Goal: Transaction & Acquisition: Subscribe to service/newsletter

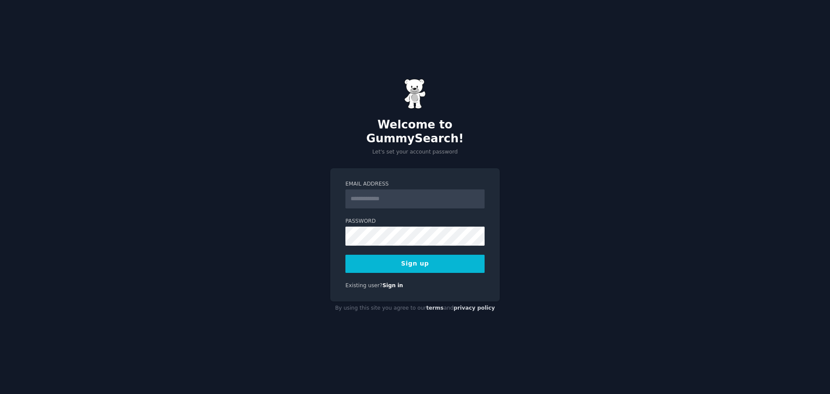
click at [474, 193] on keeper-lock "Open Keeper Popup" at bounding box center [475, 192] width 10 height 10
click at [366, 191] on input "Email Address" at bounding box center [414, 198] width 139 height 19
type input "**********"
drag, startPoint x: 420, startPoint y: 192, endPoint x: 328, endPoint y: 192, distance: 92.1
click at [328, 192] on div "**********" at bounding box center [415, 197] width 830 height 394
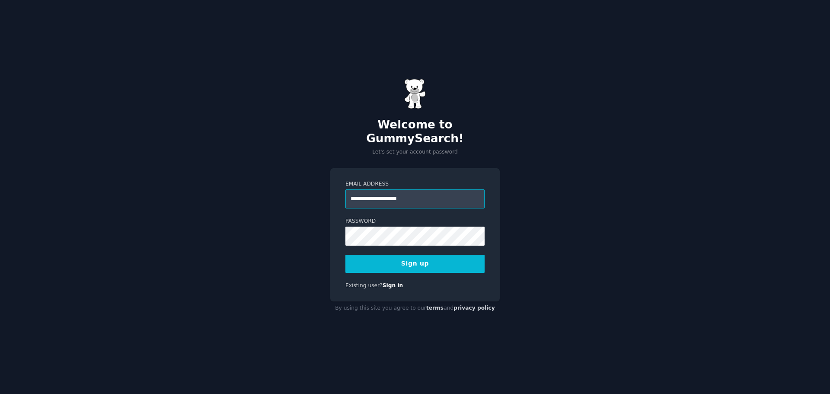
click at [406, 198] on input "**********" at bounding box center [414, 198] width 139 height 19
click at [383, 257] on button "Sign up" at bounding box center [414, 264] width 139 height 18
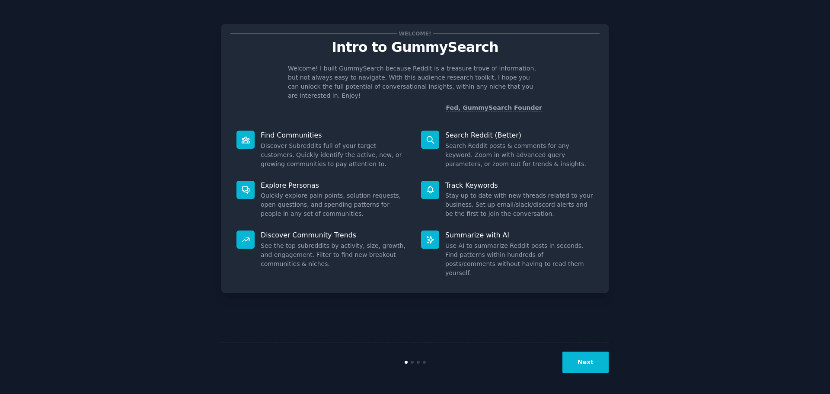
click at [578, 364] on button "Next" at bounding box center [585, 362] width 46 height 21
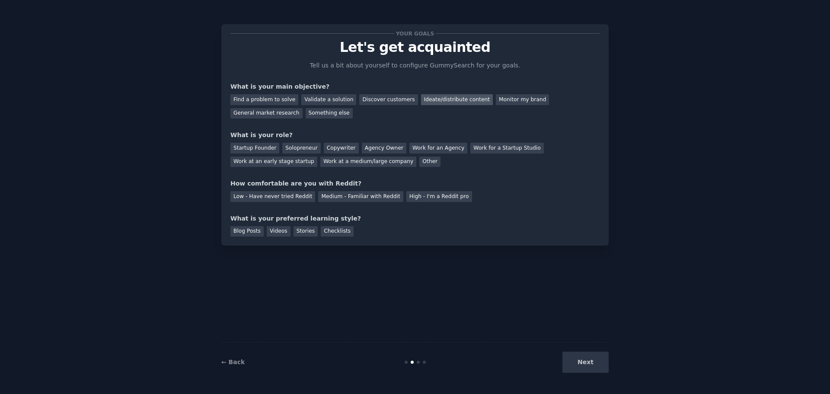
click at [421, 99] on div "Ideate/distribute content" at bounding box center [457, 99] width 72 height 11
click at [271, 96] on div "Find a problem to solve" at bounding box center [264, 99] width 68 height 11
click at [421, 96] on div "Ideate/distribute content" at bounding box center [457, 99] width 72 height 11
click at [252, 99] on div "Find a problem to solve" at bounding box center [264, 99] width 68 height 11
click at [292, 146] on div "Solopreneur" at bounding box center [301, 148] width 38 height 11
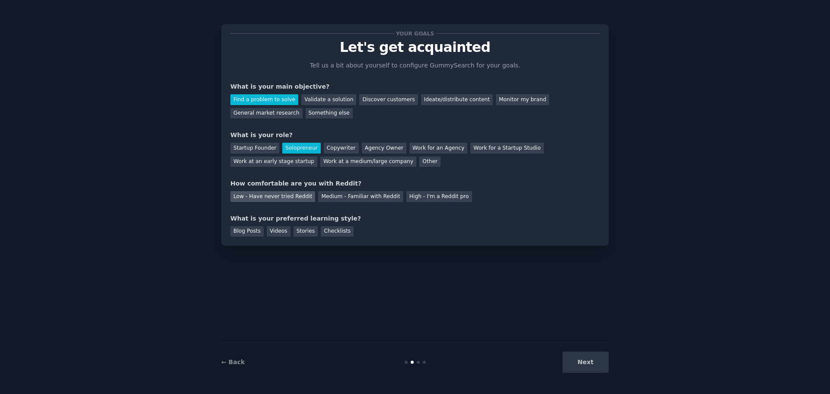
click at [254, 198] on div "Low - Have never tried Reddit" at bounding box center [272, 196] width 85 height 11
click at [237, 232] on div "Blog Posts" at bounding box center [246, 231] width 33 height 11
click at [580, 358] on button "Next" at bounding box center [585, 362] width 46 height 21
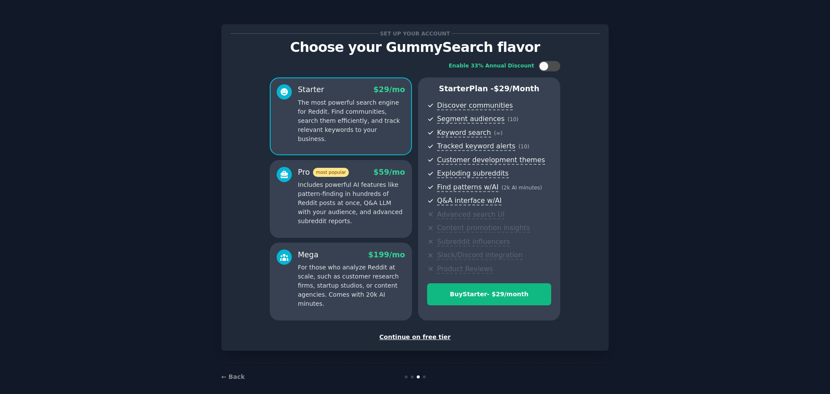
click at [416, 336] on div "Continue on free tier" at bounding box center [414, 336] width 369 height 9
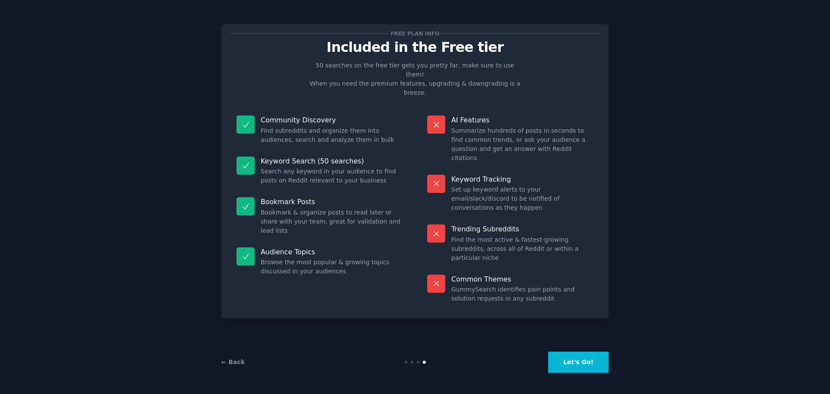
click at [562, 364] on button "Let's Go!" at bounding box center [578, 362] width 61 height 21
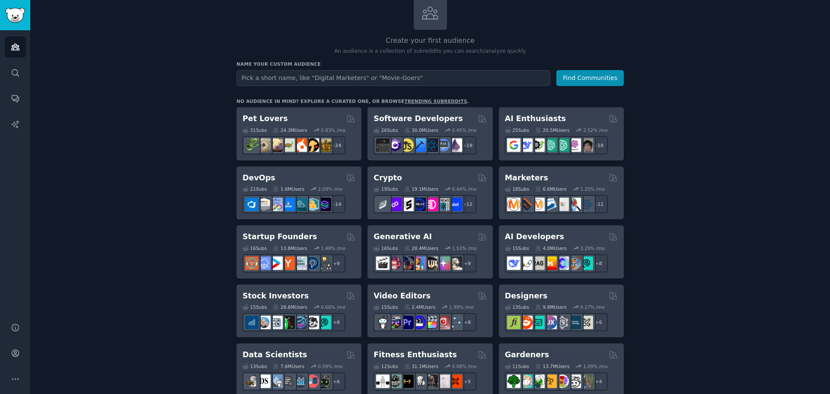
scroll to position [43, 0]
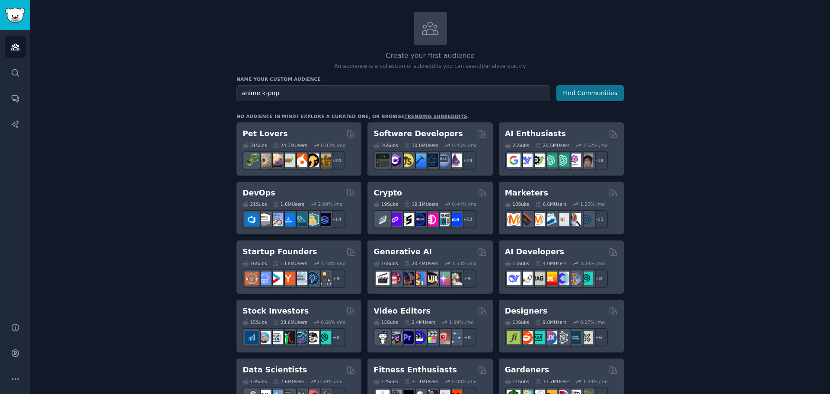
type input "anime k-pop"
click at [572, 92] on button "Find Communities" at bounding box center [589, 93] width 67 height 16
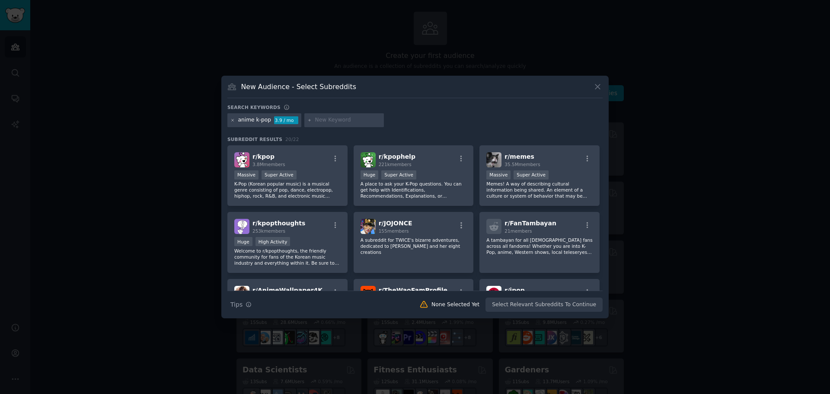
click at [232, 119] on icon at bounding box center [232, 120] width 5 height 5
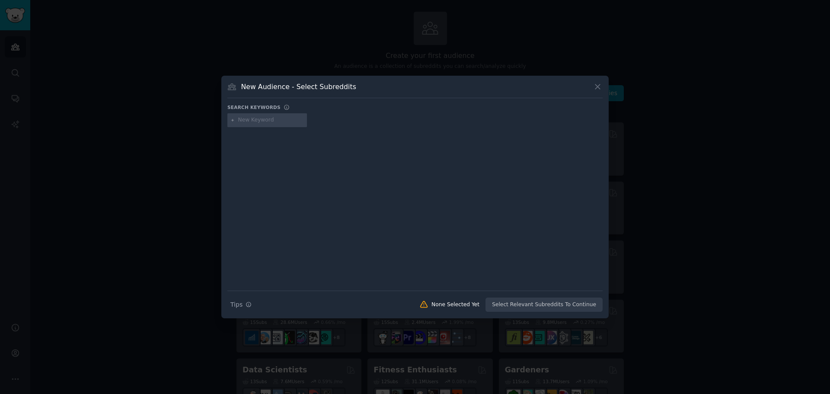
click at [240, 121] on input "text" at bounding box center [271, 120] width 66 height 8
type input "anime"
